Goal: Task Accomplishment & Management: Complete application form

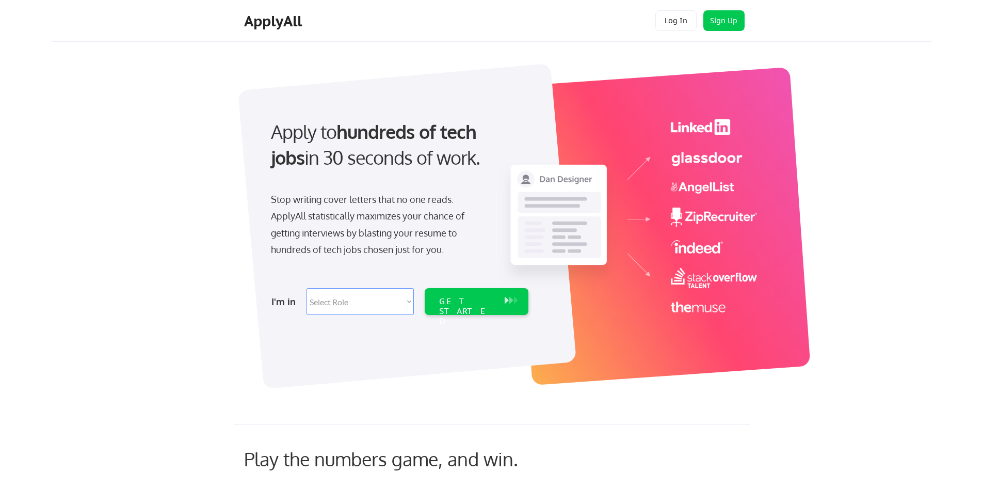
select select ""customer_support""
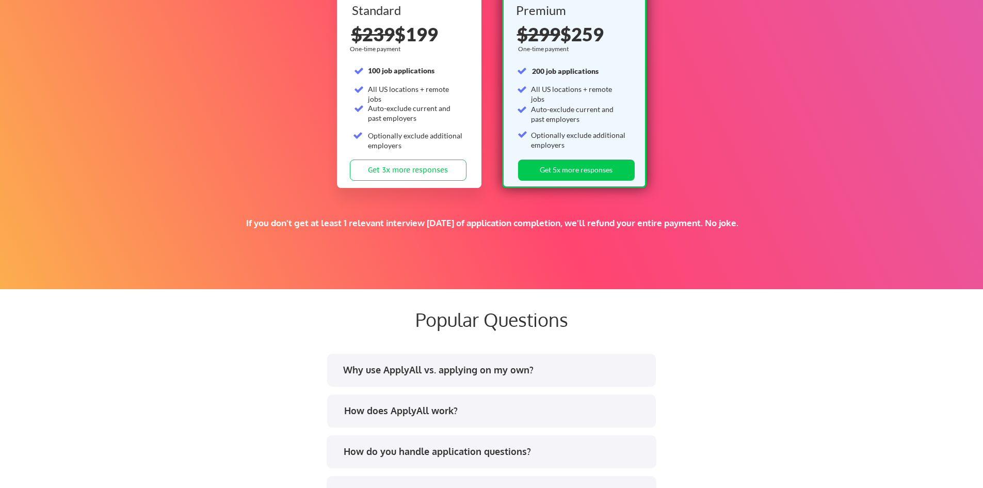
scroll to position [1858, 0]
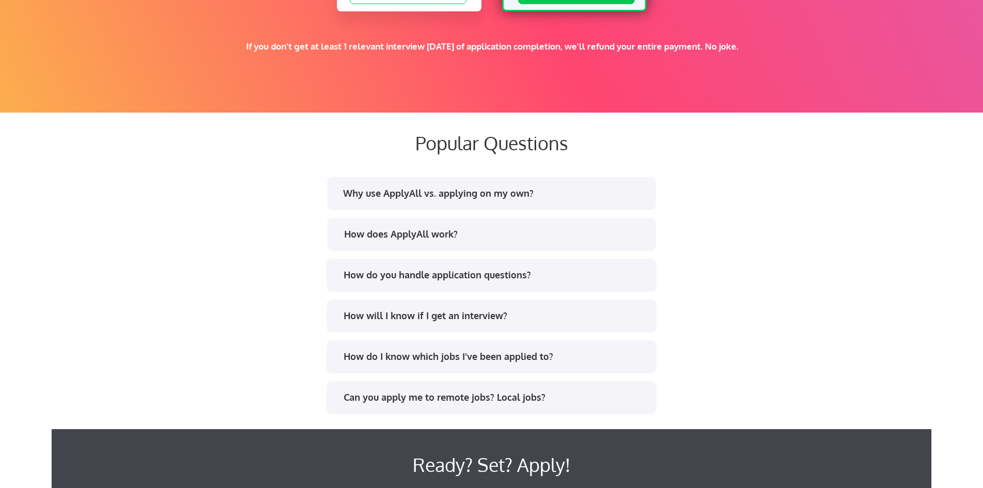
click at [474, 196] on div "Why use ApplyAll vs. applying on my own?" at bounding box center [494, 193] width 303 height 13
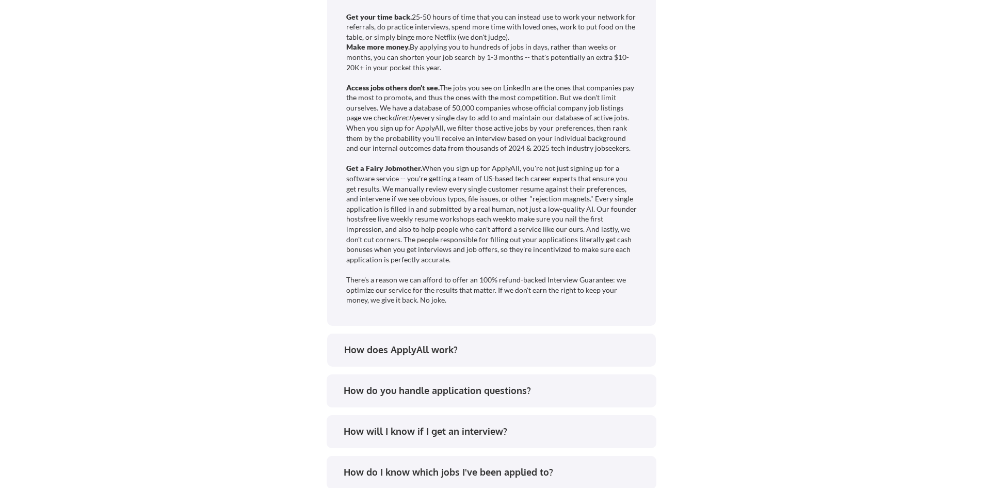
scroll to position [2116, 0]
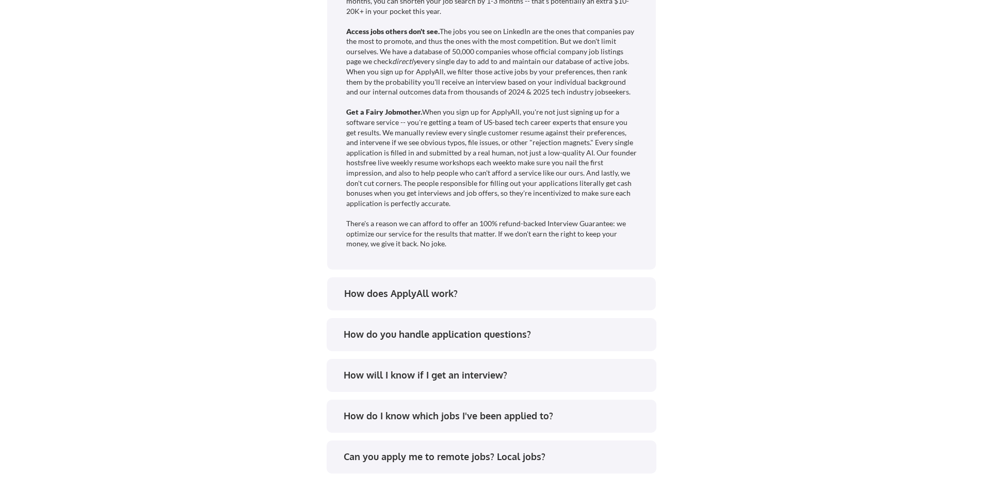
click at [443, 299] on div "How does ApplyAll work?" at bounding box center [495, 293] width 303 height 13
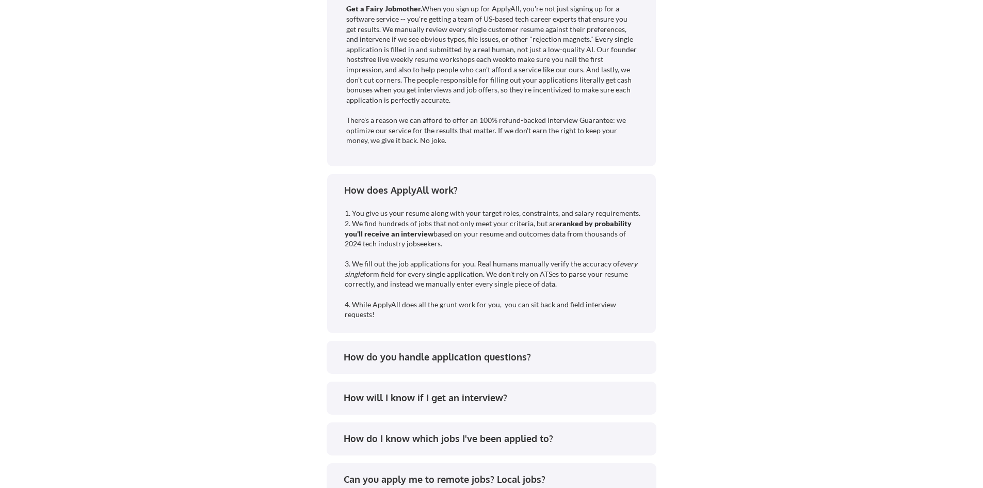
scroll to position [2271, 0]
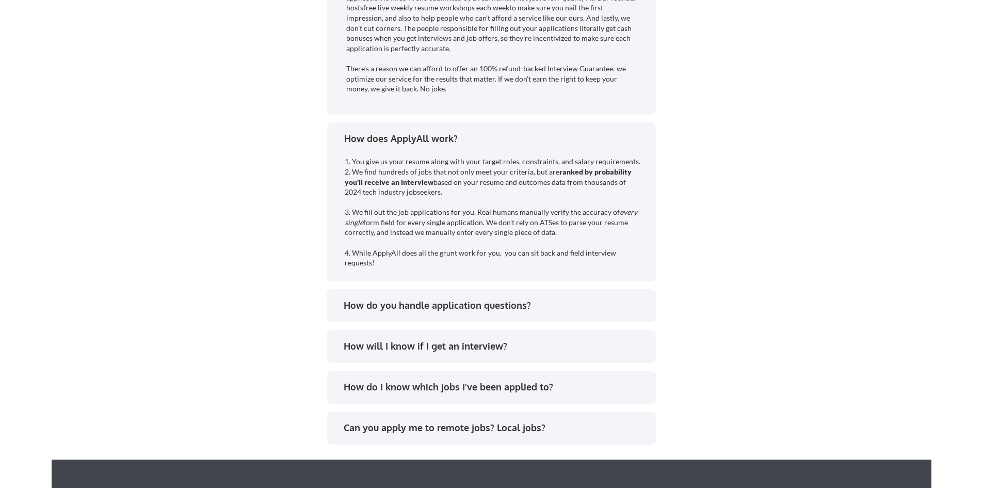
click at [502, 305] on div "How do you handle application questions?" at bounding box center [495, 305] width 303 height 13
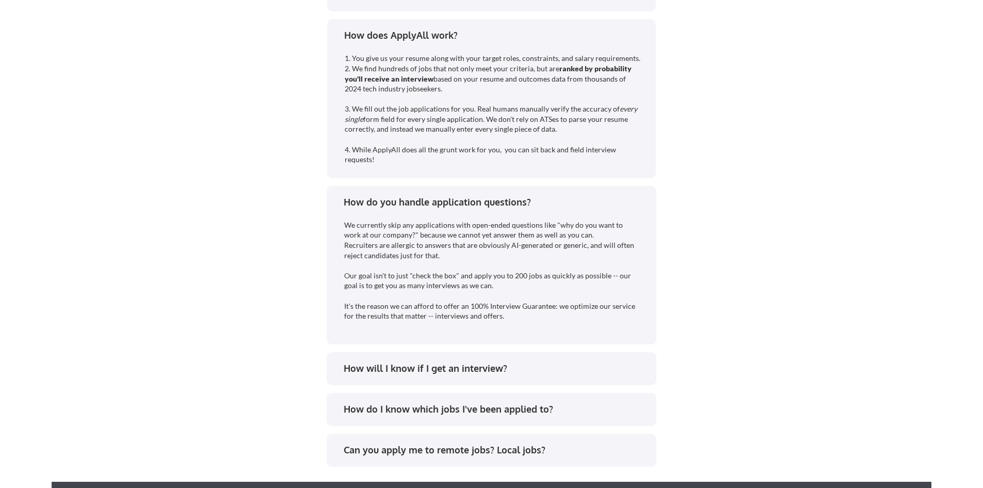
scroll to position [2426, 0]
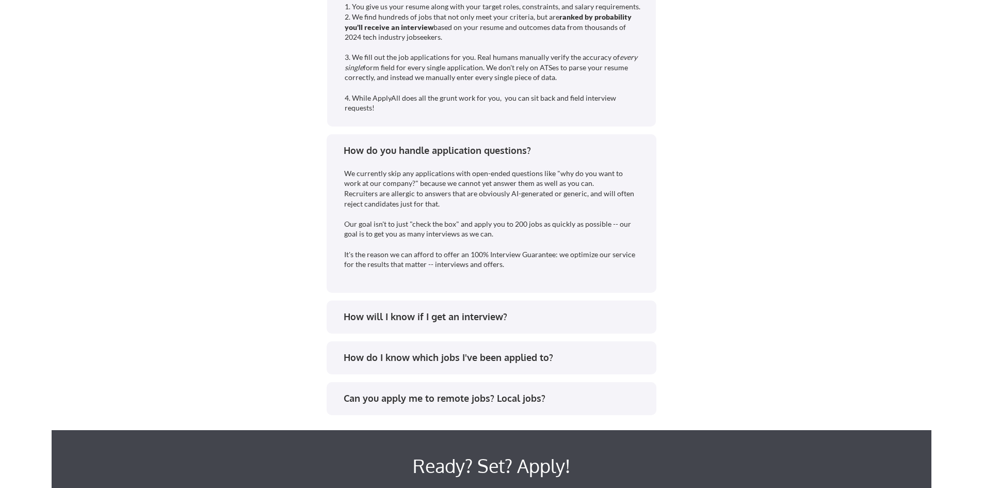
click at [466, 320] on div "How will I know if I get an interview?" at bounding box center [495, 316] width 303 height 13
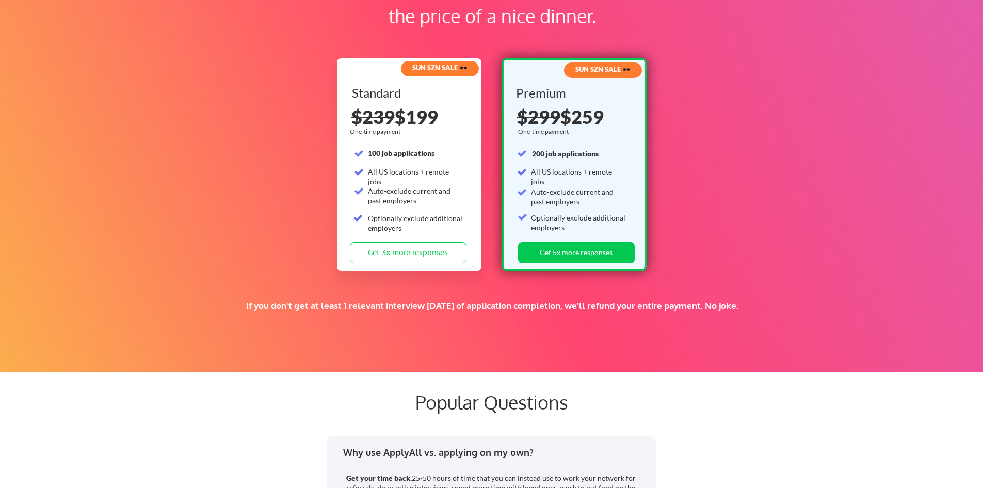
scroll to position [1509, 0]
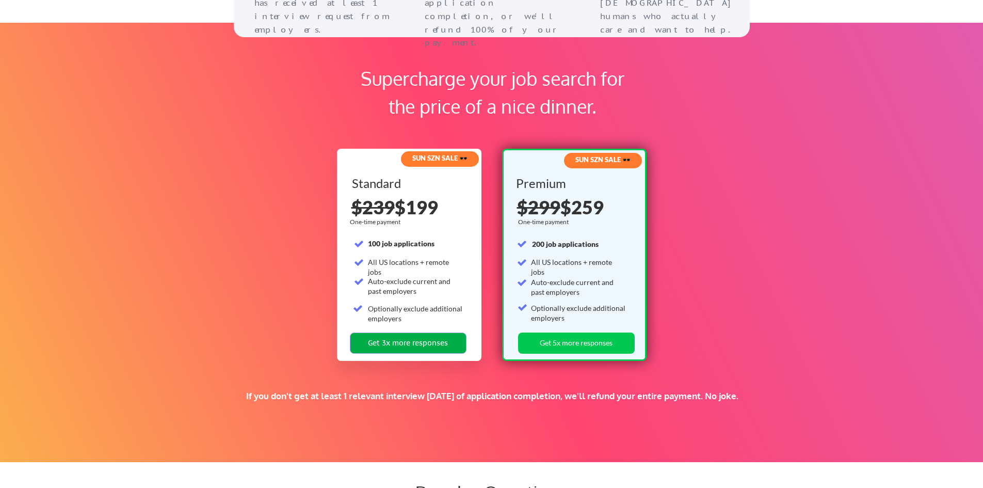
click at [435, 339] on button "Get 3x more responses" at bounding box center [408, 342] width 117 height 21
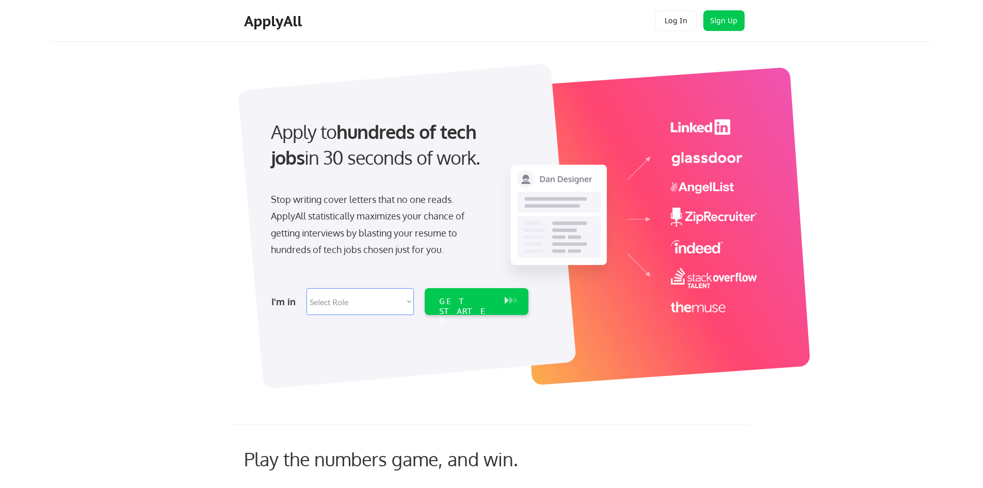
click at [405, 300] on select "Select Role Software Engineering Product Management Customer Success Sales UI/U…" at bounding box center [360, 301] width 107 height 27
select select ""customer_support""
click at [307, 288] on select "Select Role Software Engineering Product Management Customer Success Sales UI/U…" at bounding box center [360, 301] width 107 height 27
select select ""customer_support""
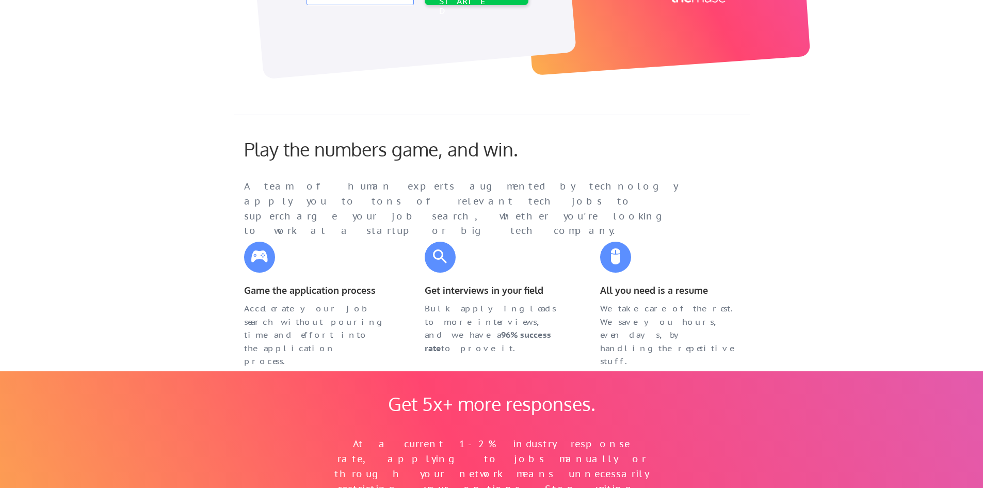
scroll to position [52, 0]
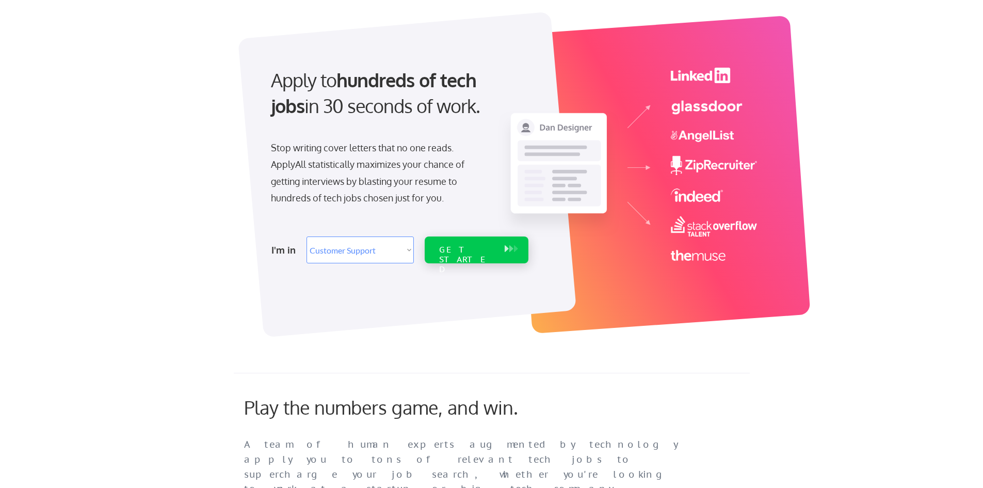
click at [449, 246] on div "GET STARTED" at bounding box center [466, 260] width 55 height 30
